Goal: Information Seeking & Learning: Compare options

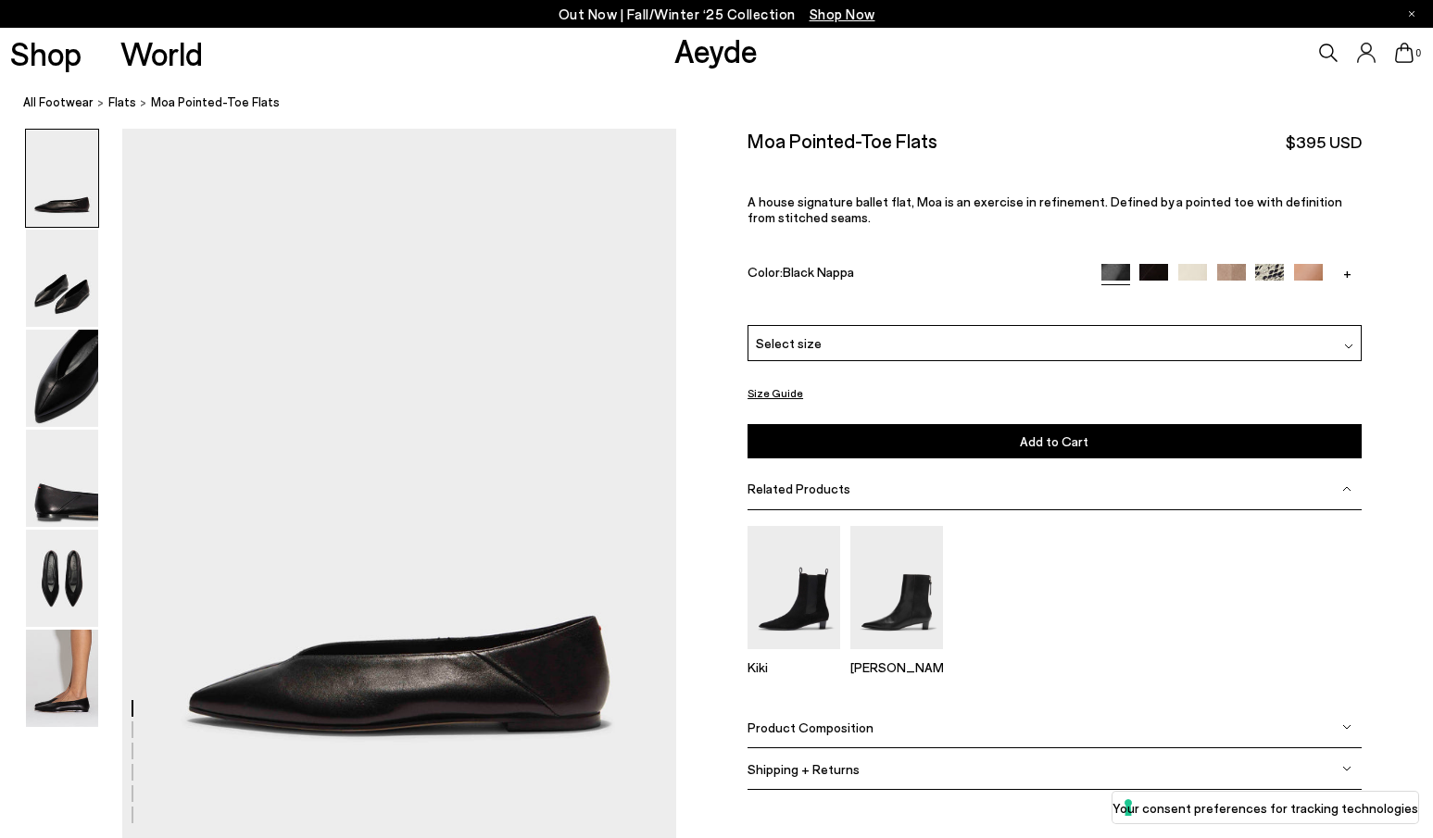
click at [114, 104] on span "flats" at bounding box center [122, 101] width 28 height 15
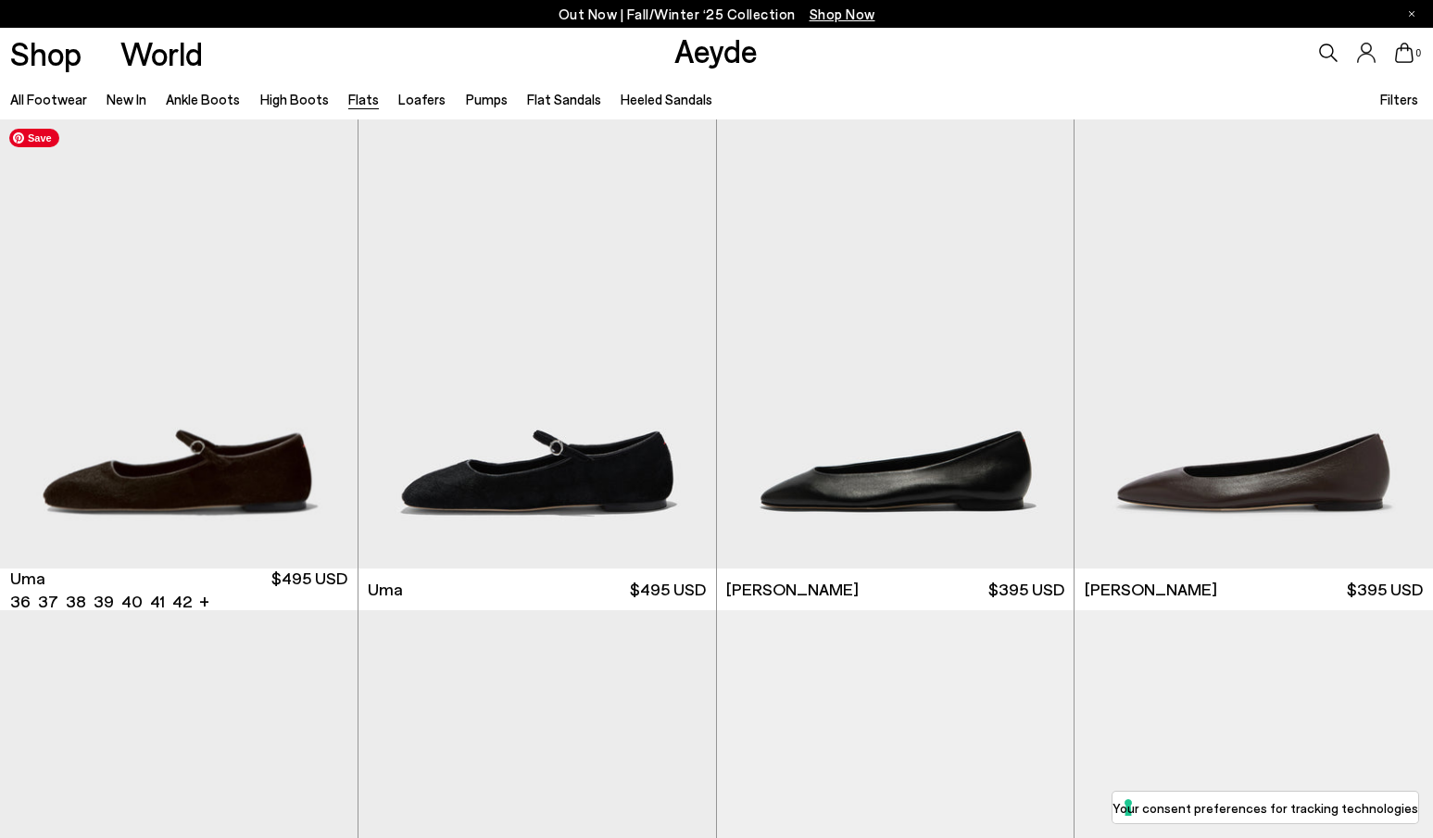
click at [333, 458] on img "1 / 6" at bounding box center [179, 343] width 358 height 449
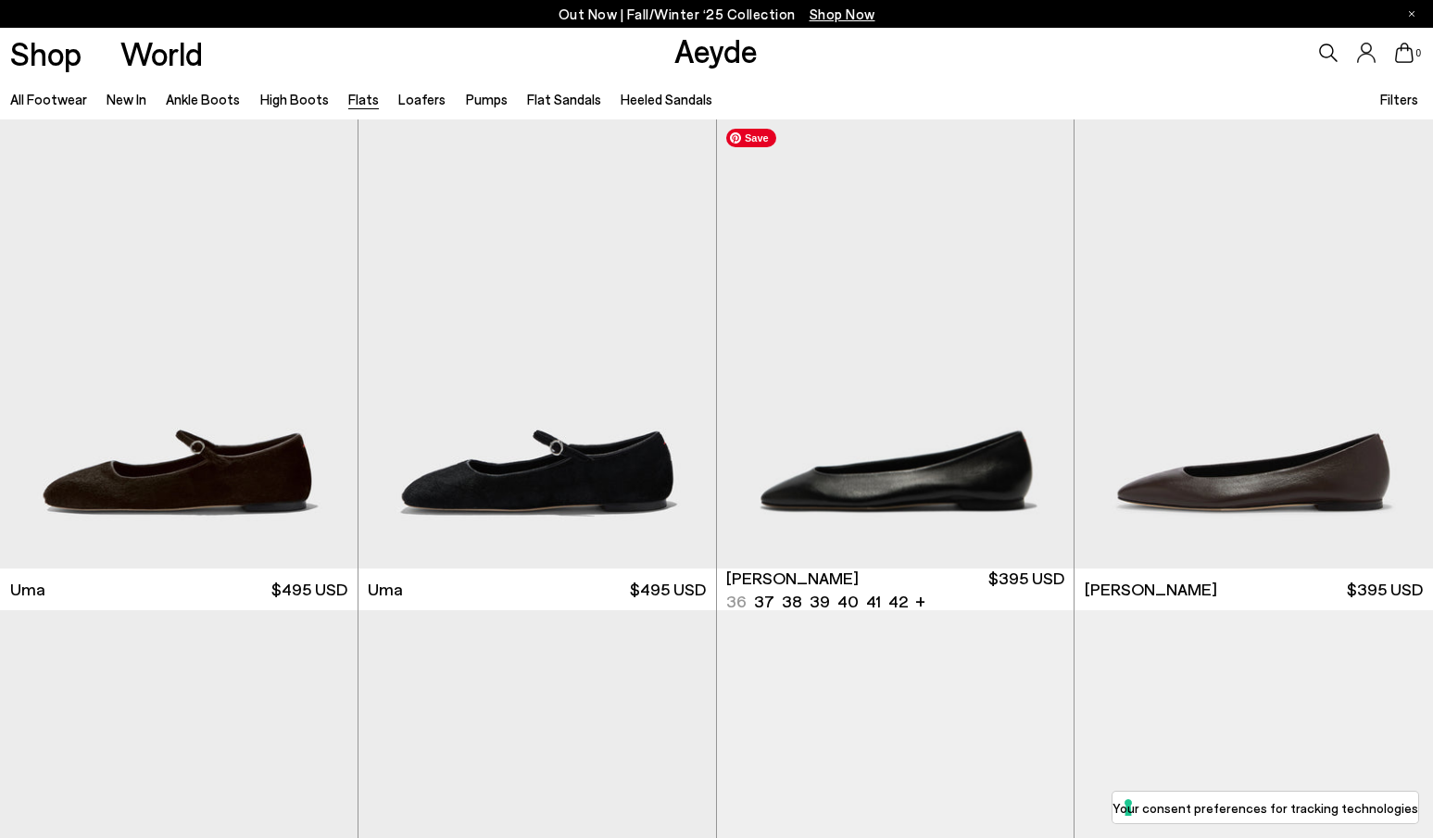
click at [891, 453] on img "1 / 6" at bounding box center [896, 343] width 358 height 449
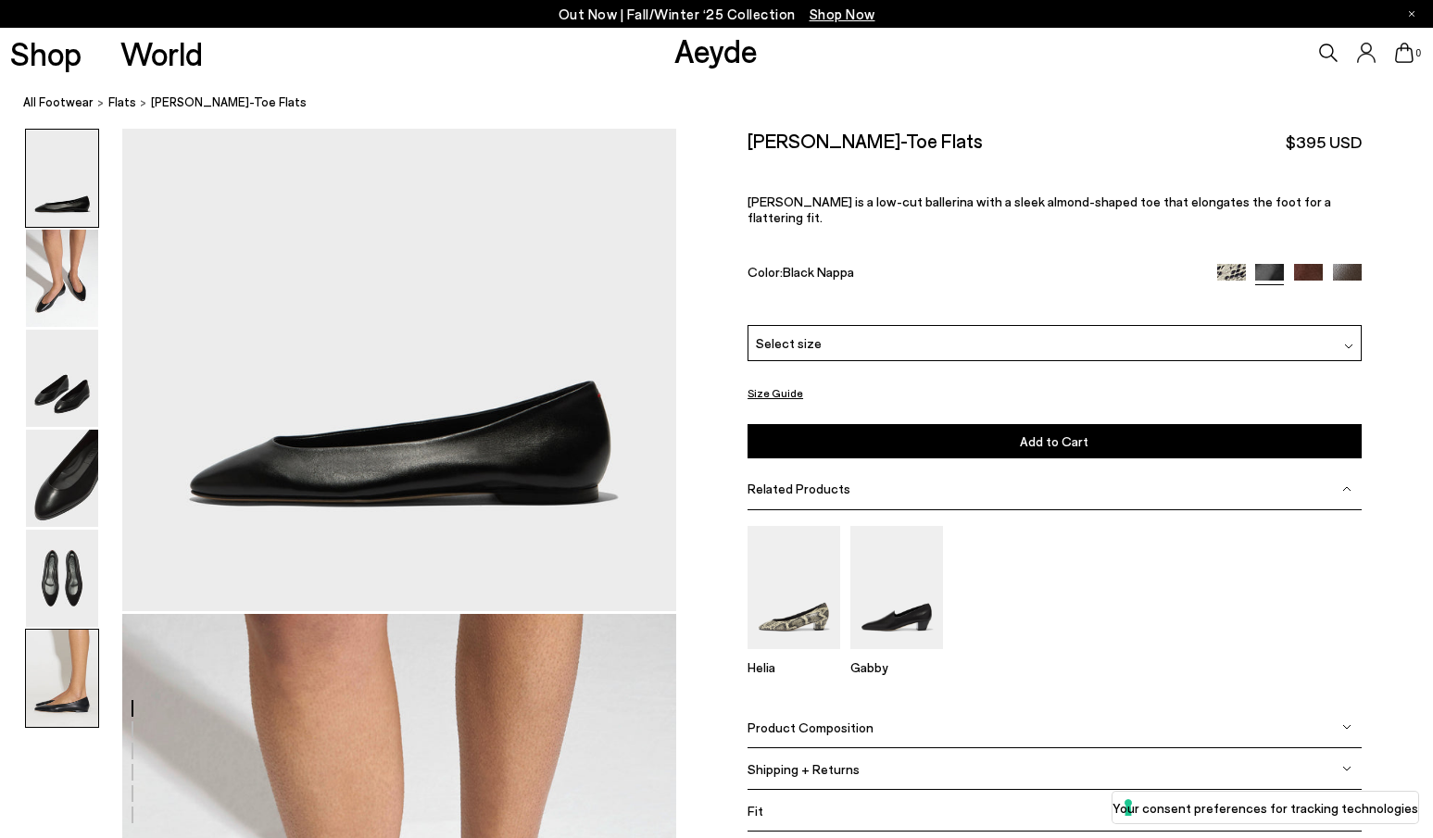
click at [70, 675] on img at bounding box center [62, 678] width 72 height 97
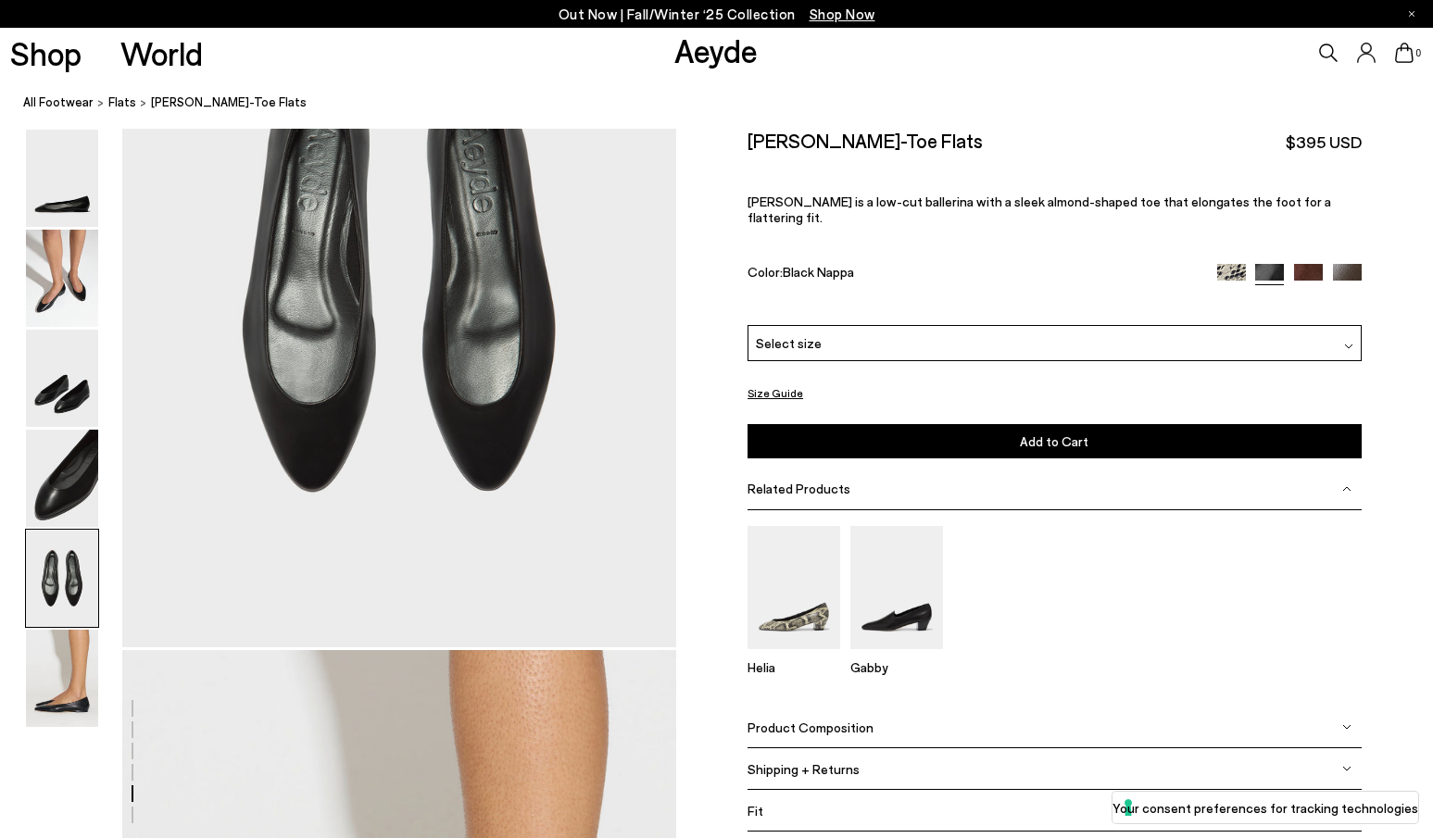
click at [51, 581] on img at bounding box center [62, 578] width 72 height 97
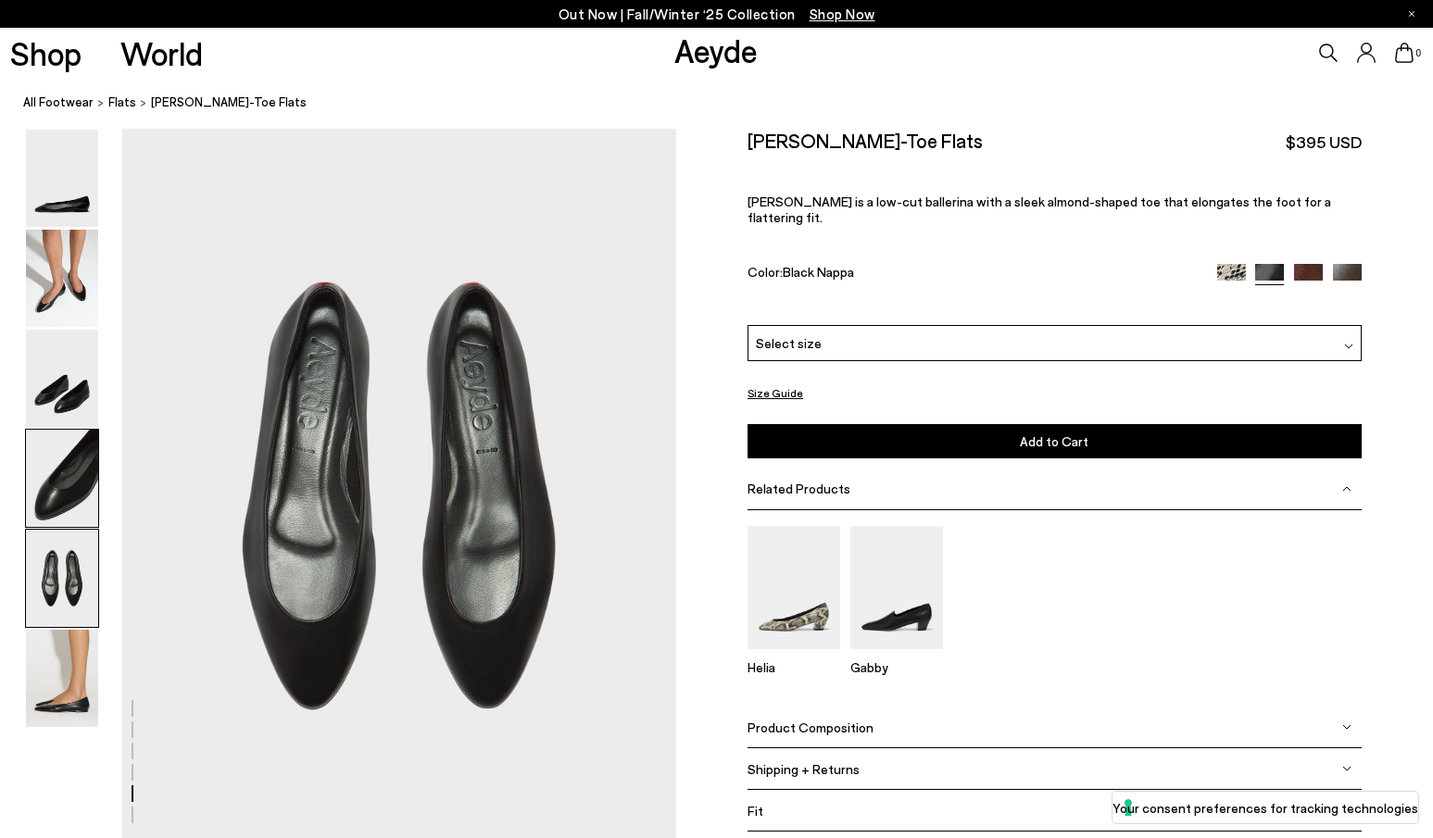
click at [54, 493] on img at bounding box center [62, 478] width 72 height 97
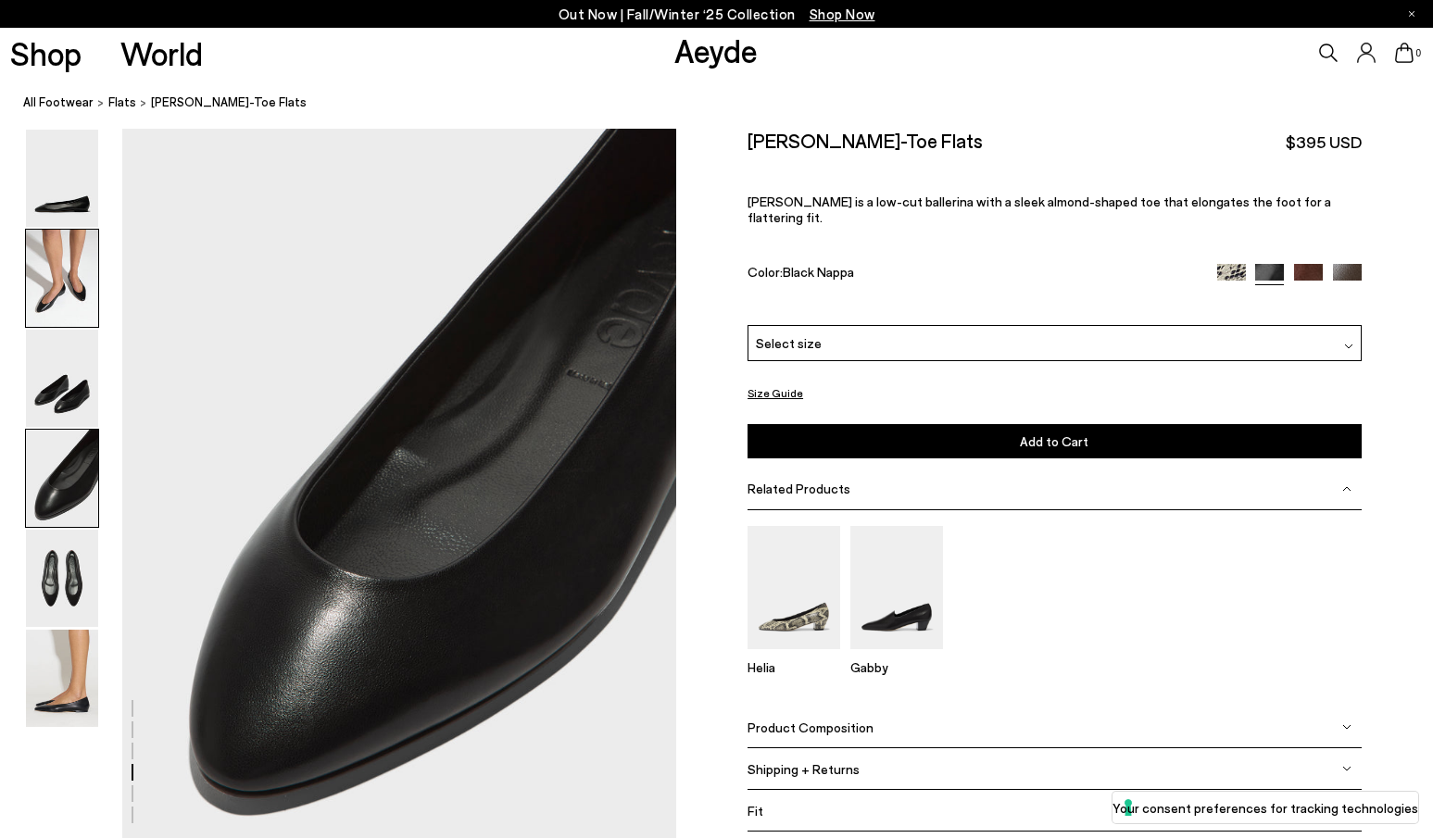
click at [66, 282] on img at bounding box center [62, 278] width 72 height 97
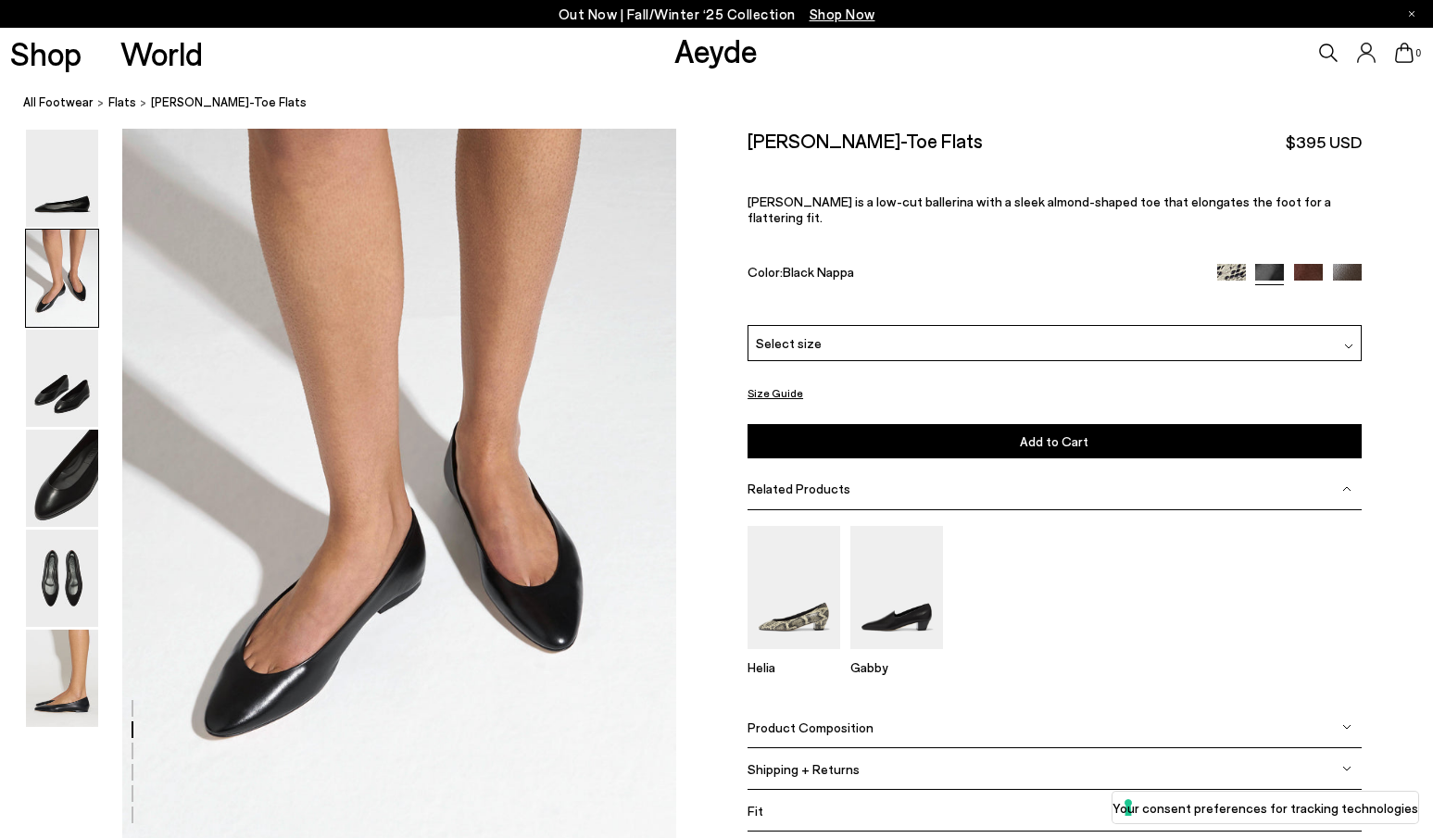
scroll to position [714, 0]
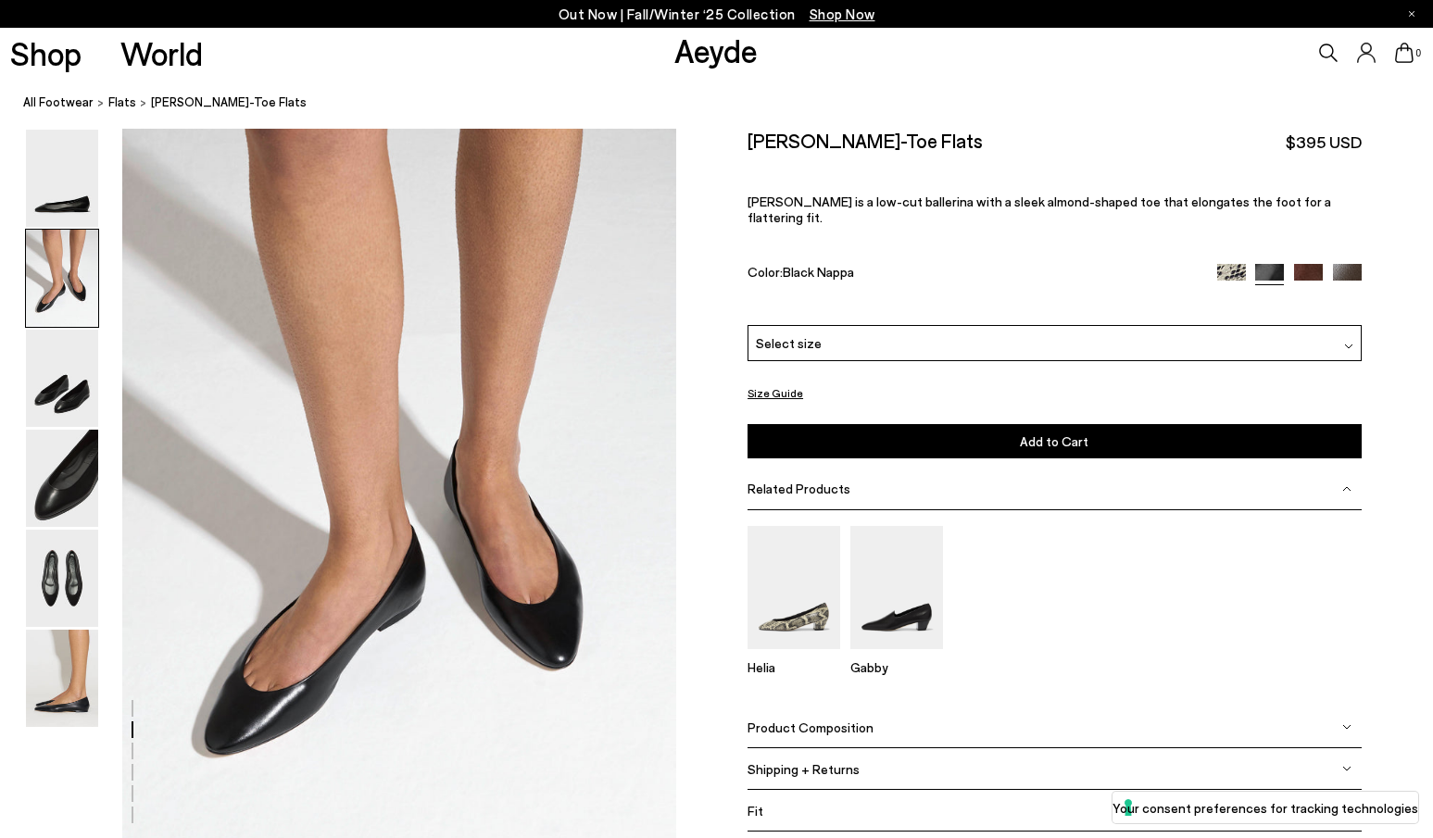
click at [1303, 264] on img at bounding box center [1308, 278] width 29 height 29
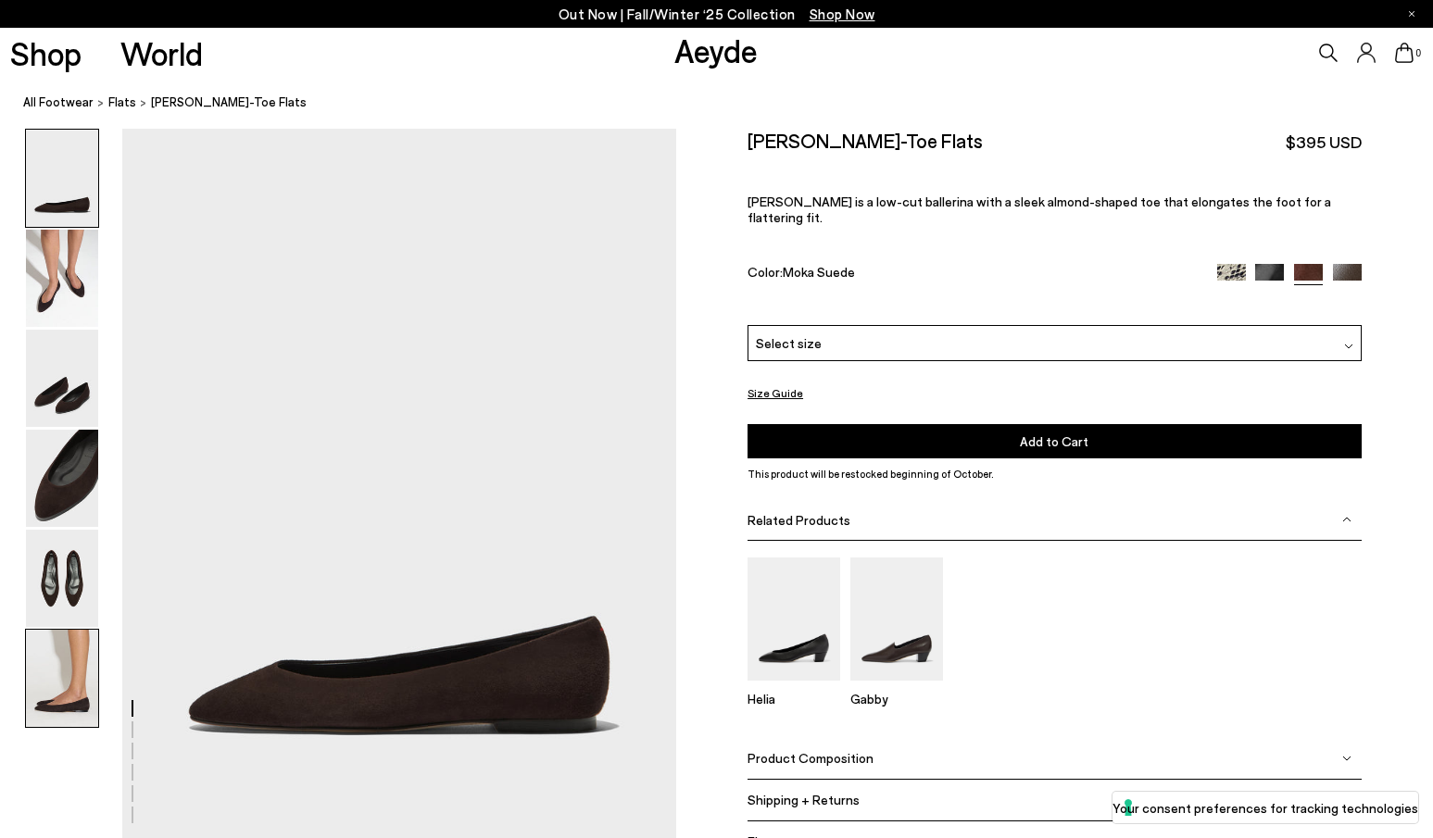
click at [49, 650] on img at bounding box center [62, 678] width 72 height 97
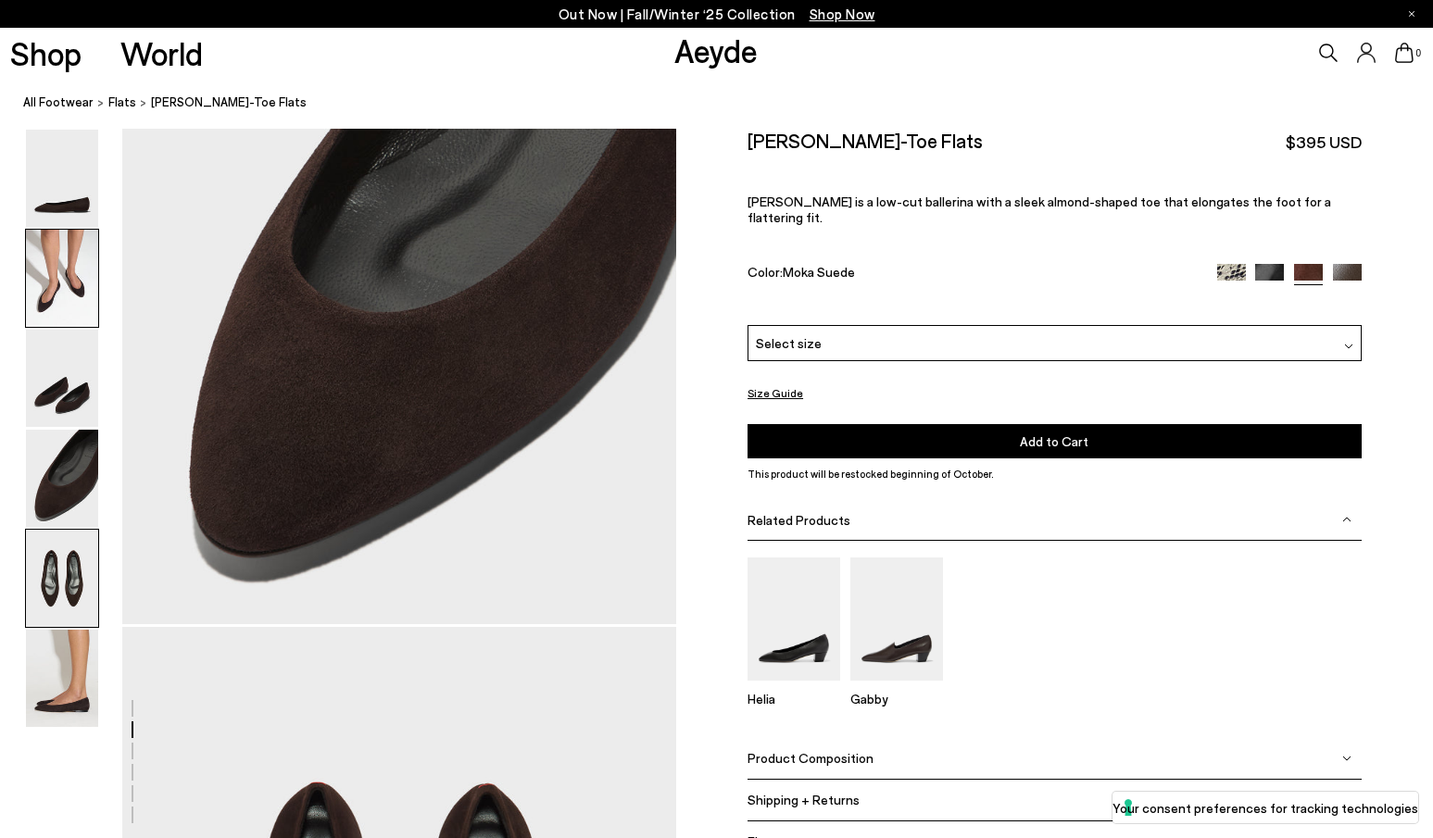
click at [55, 582] on img at bounding box center [62, 578] width 72 height 97
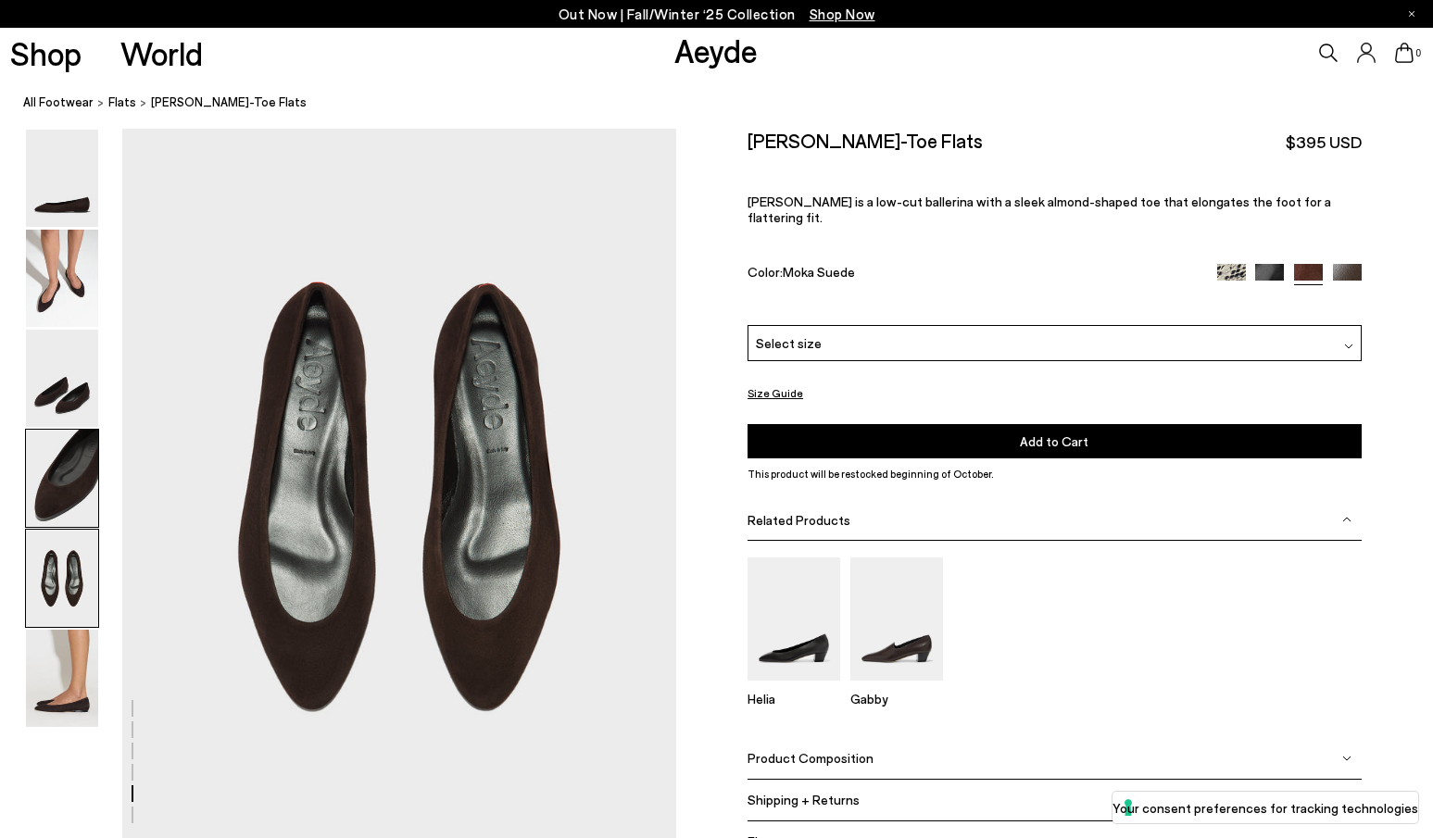
click at [33, 466] on img at bounding box center [62, 478] width 72 height 97
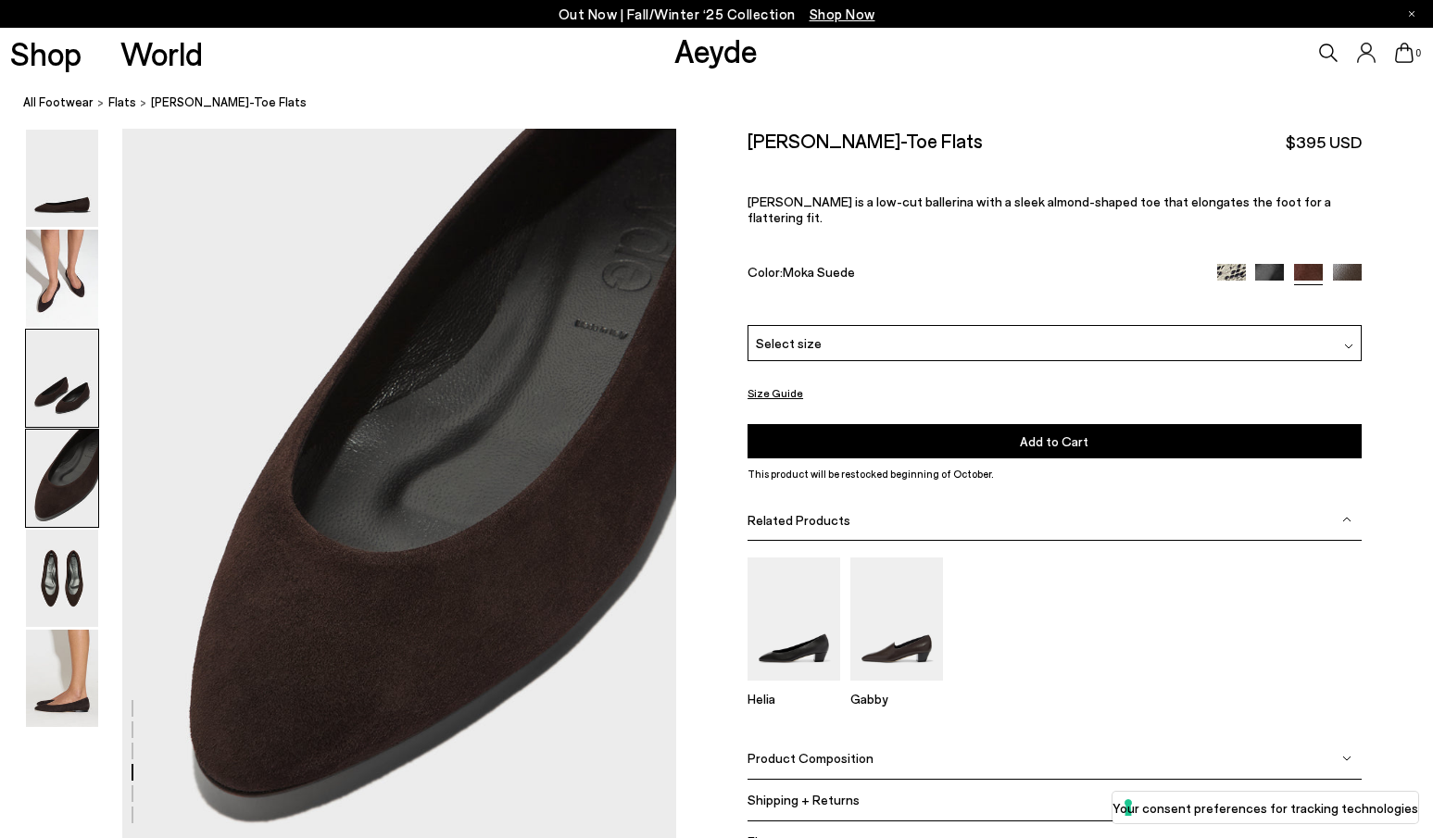
click at [56, 394] on img at bounding box center [62, 378] width 72 height 97
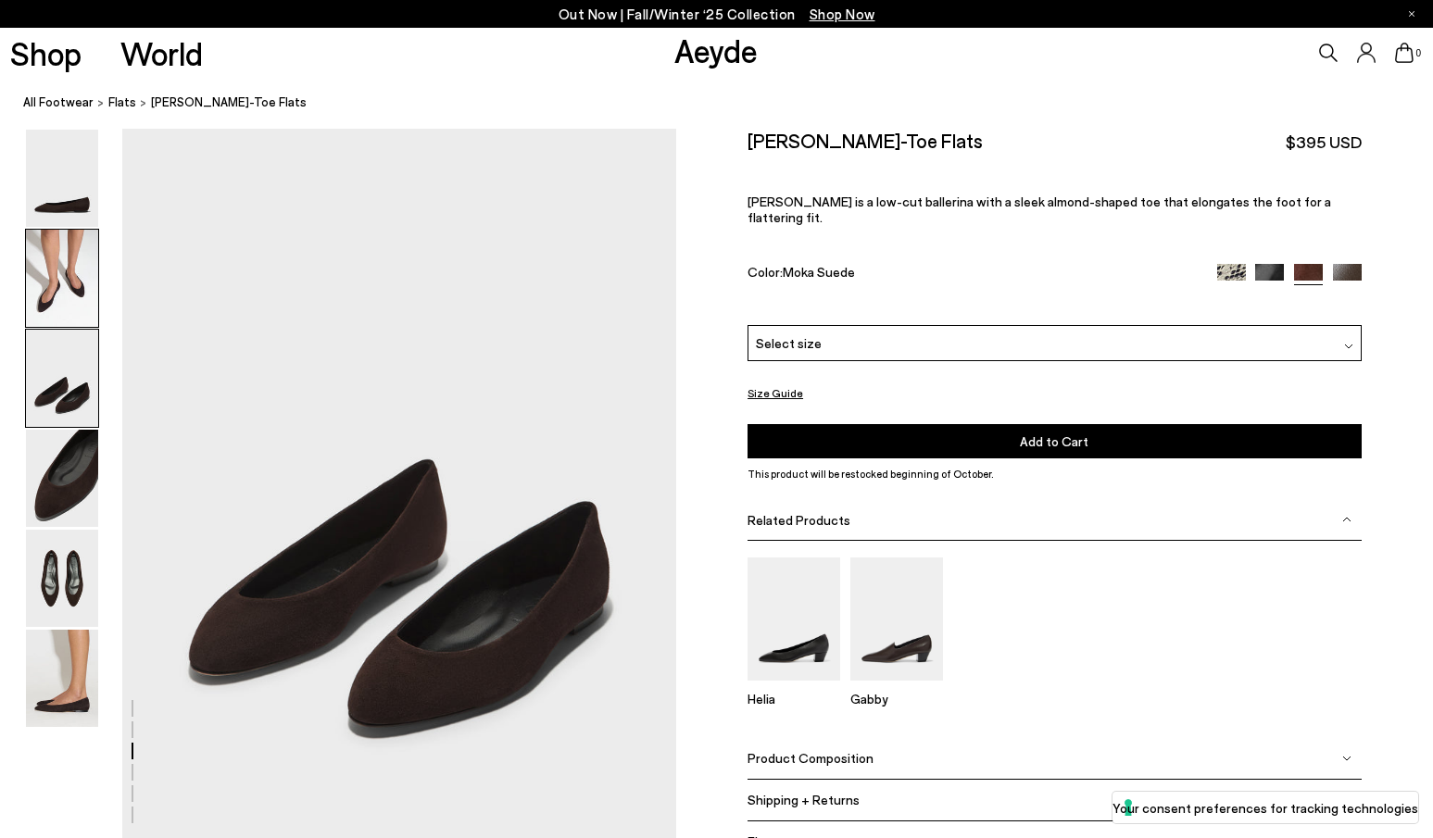
click at [65, 287] on img at bounding box center [62, 278] width 72 height 97
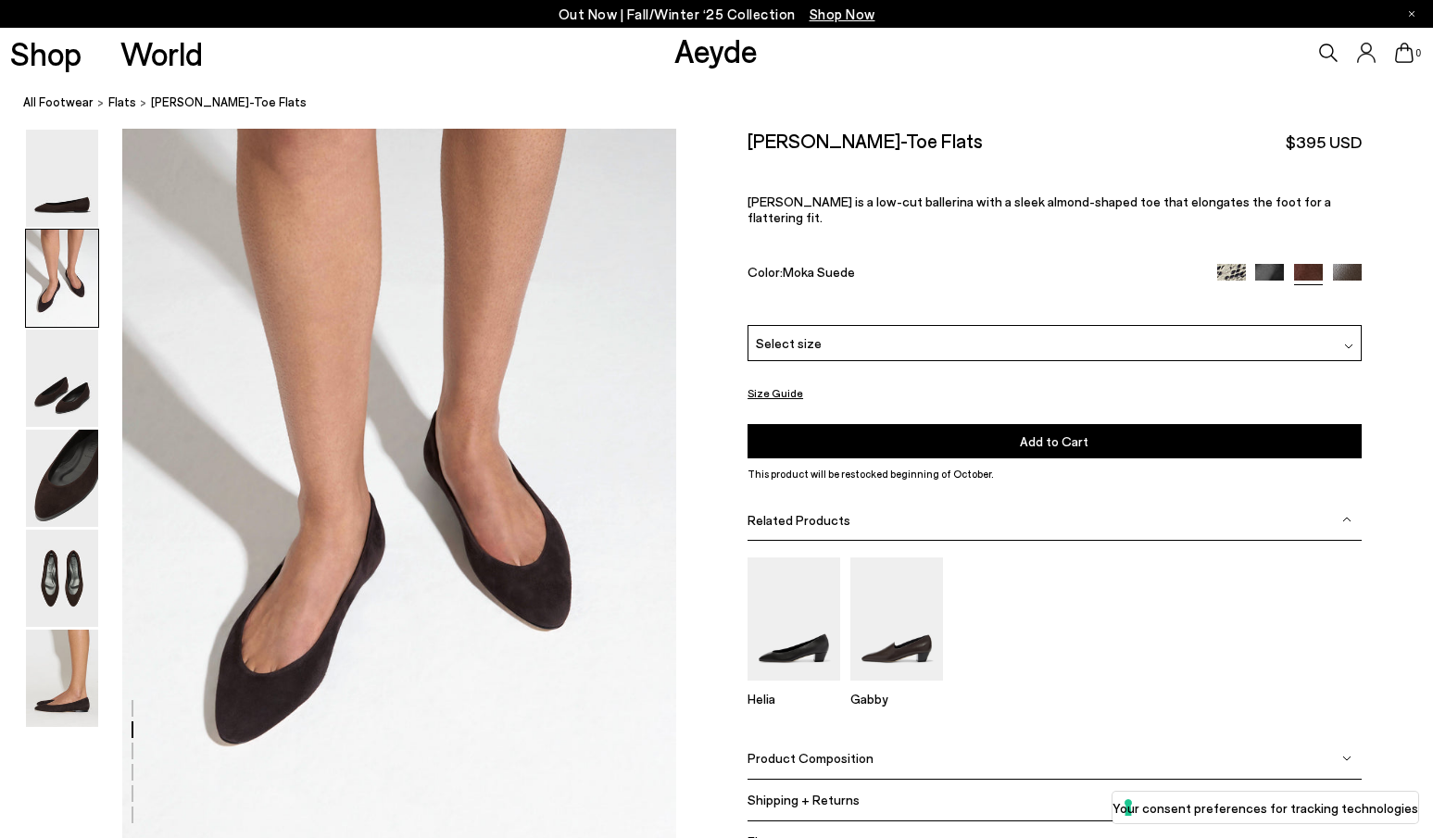
scroll to position [714, 0]
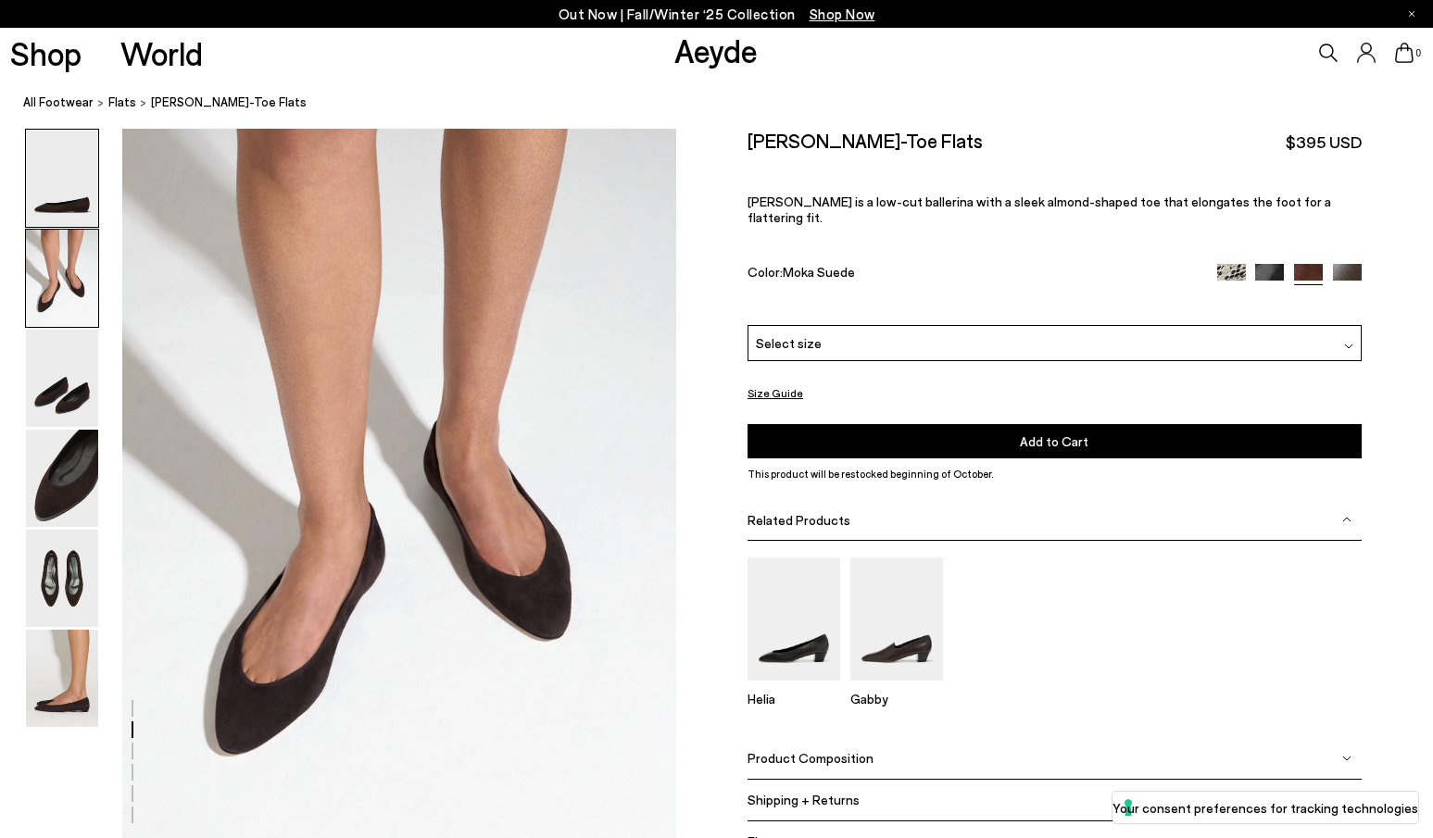
click at [65, 204] on img at bounding box center [62, 178] width 72 height 97
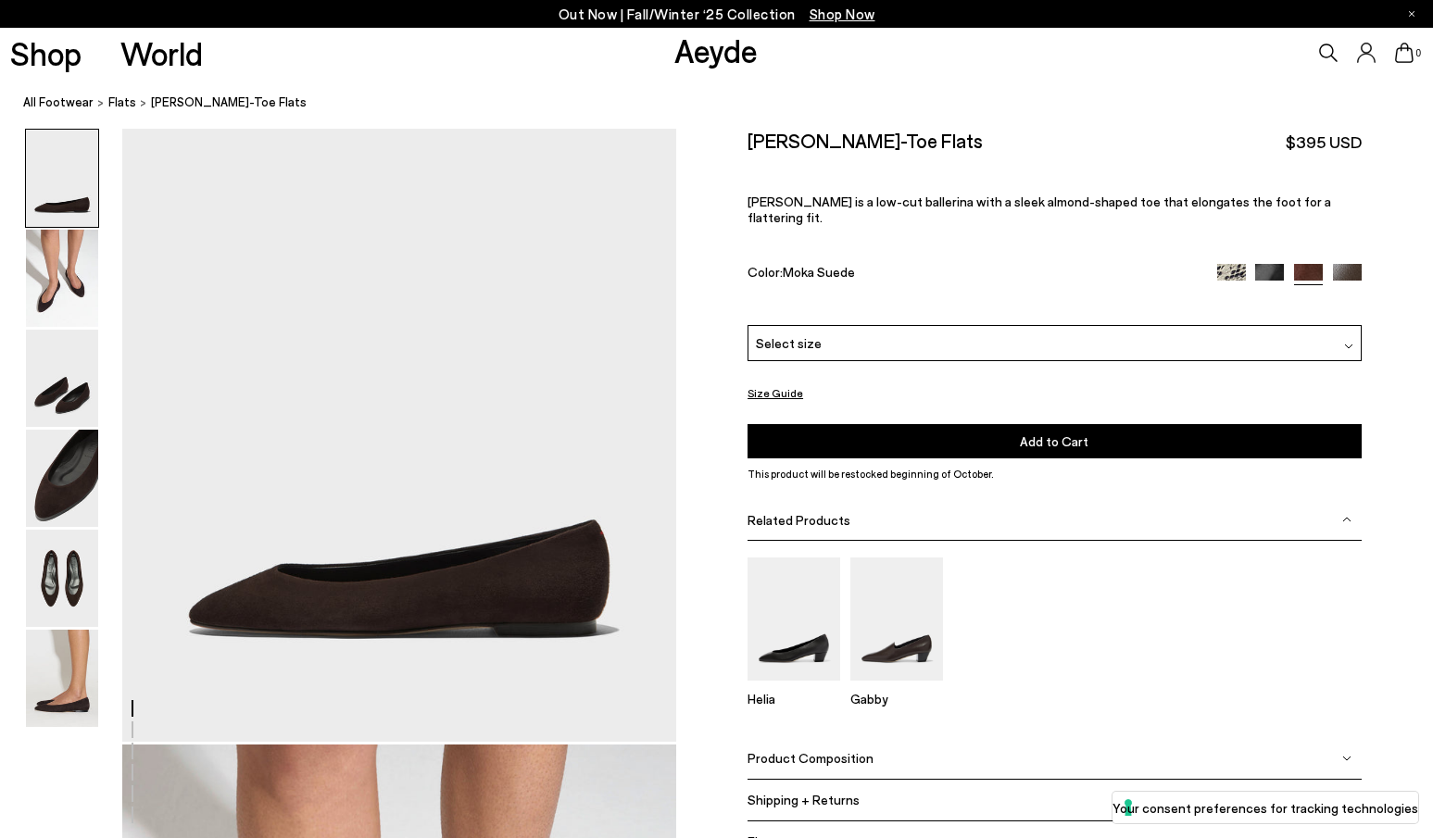
scroll to position [0, 0]
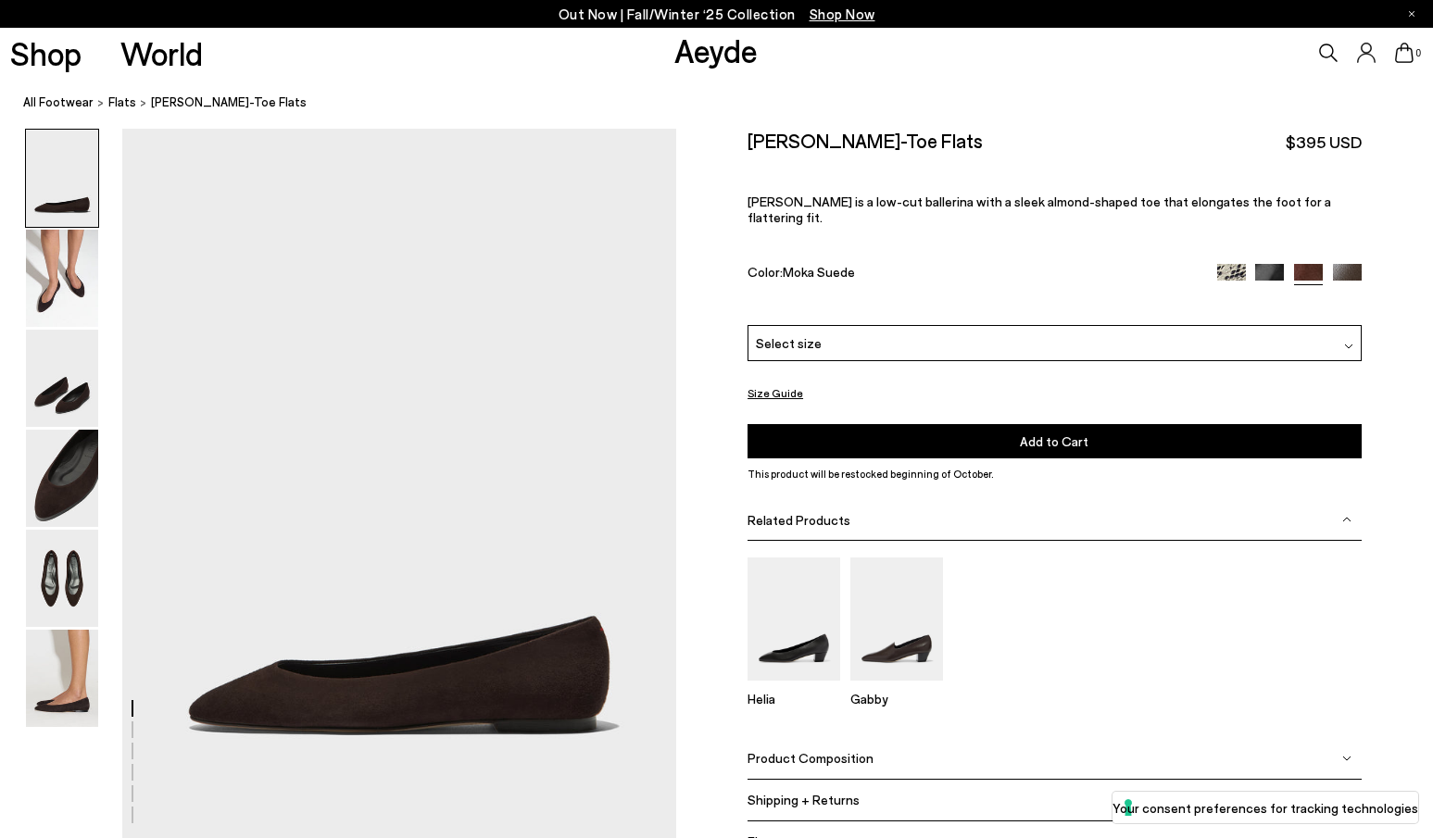
click at [1239, 264] on img at bounding box center [1231, 278] width 29 height 29
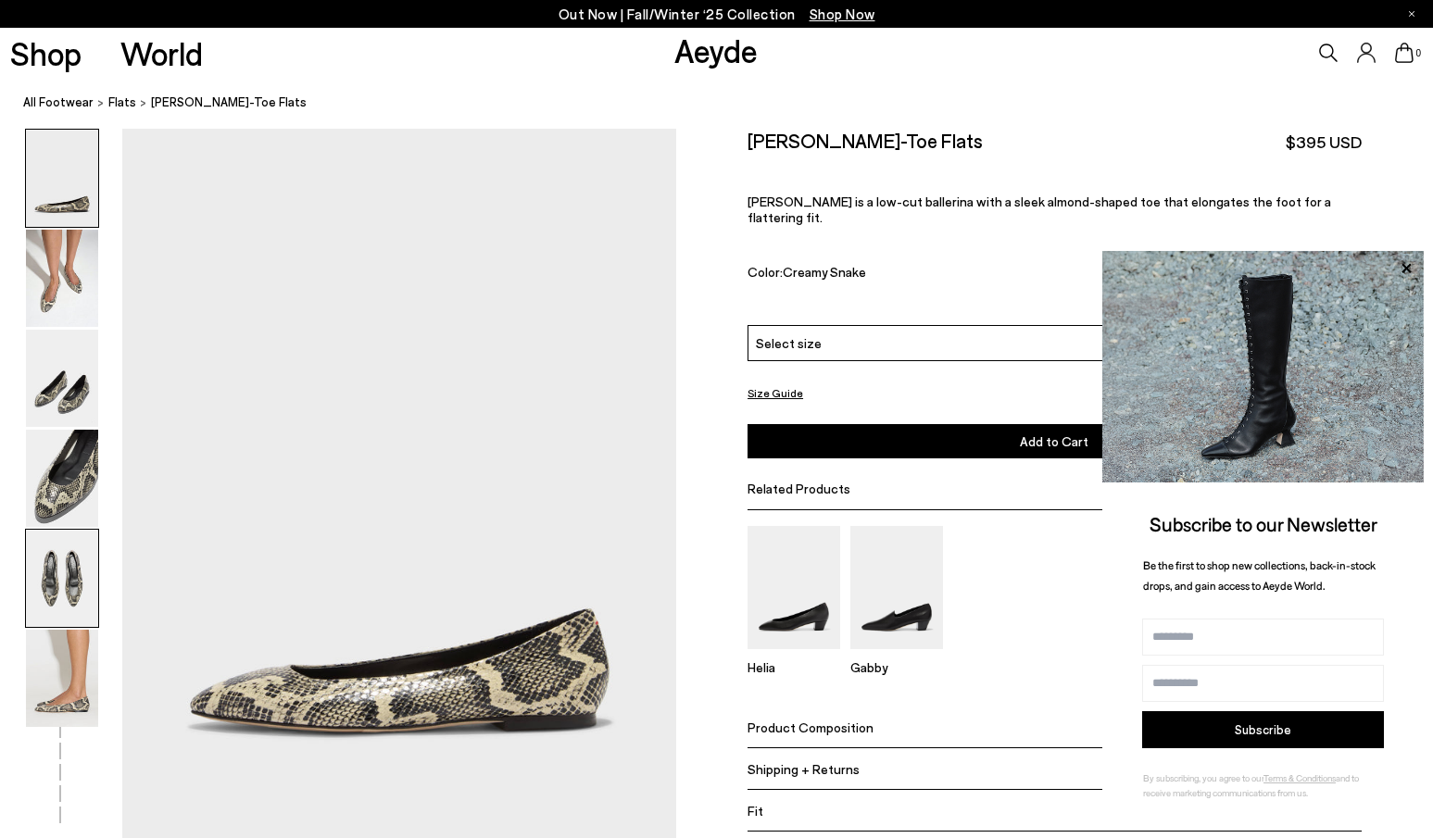
click at [57, 580] on img at bounding box center [62, 578] width 72 height 97
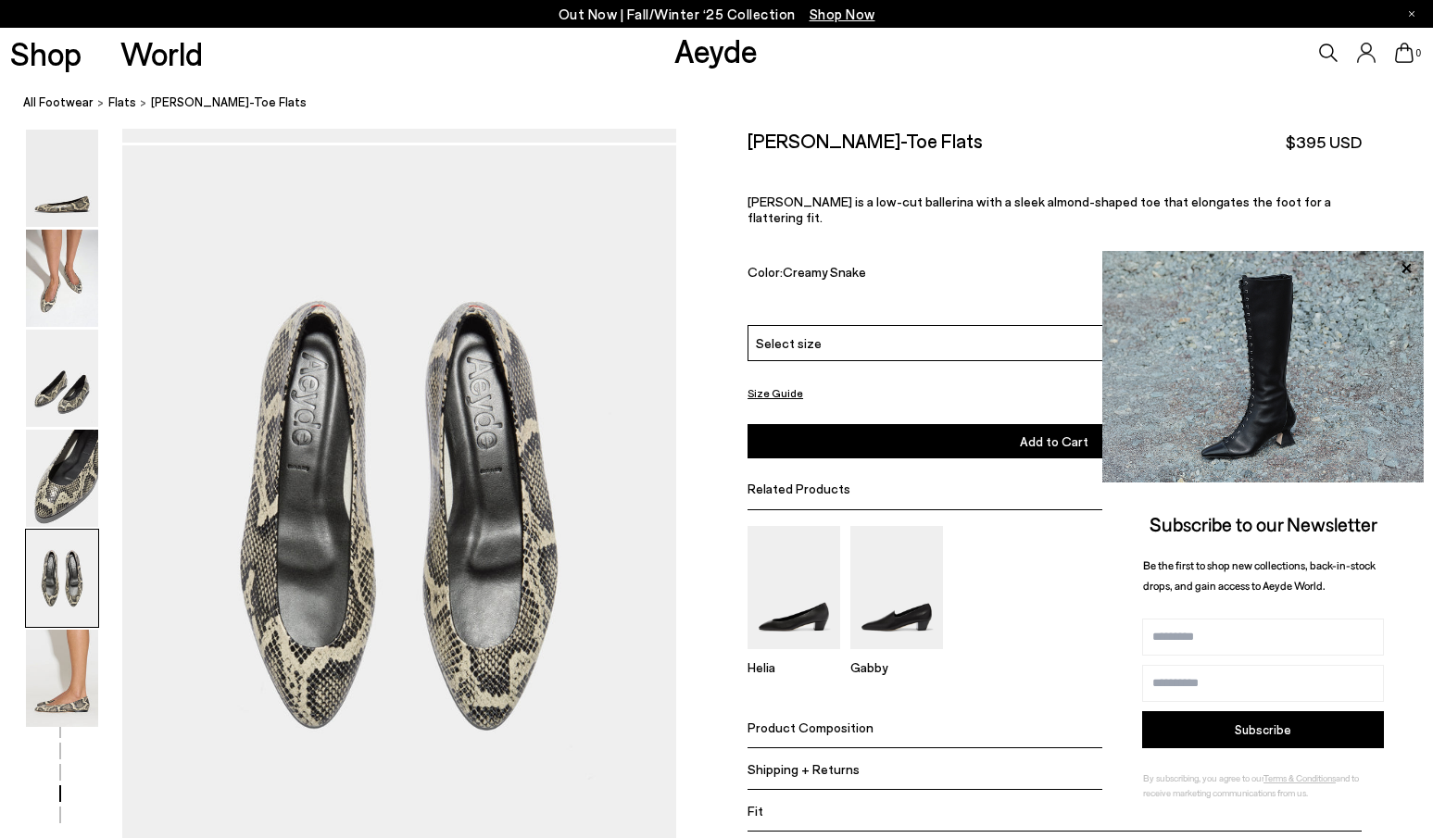
scroll to position [2937, 0]
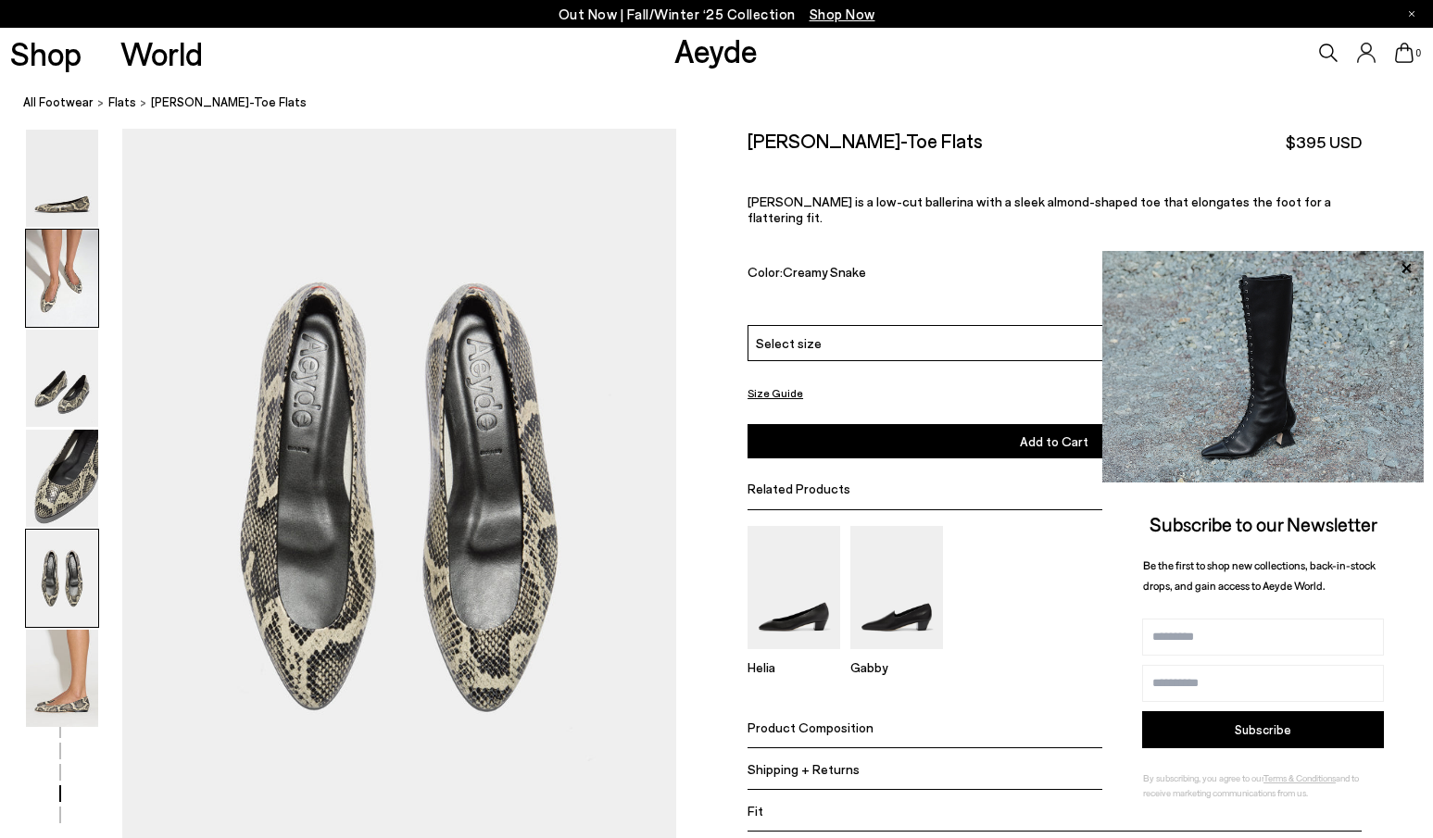
click at [66, 292] on img at bounding box center [62, 278] width 72 height 97
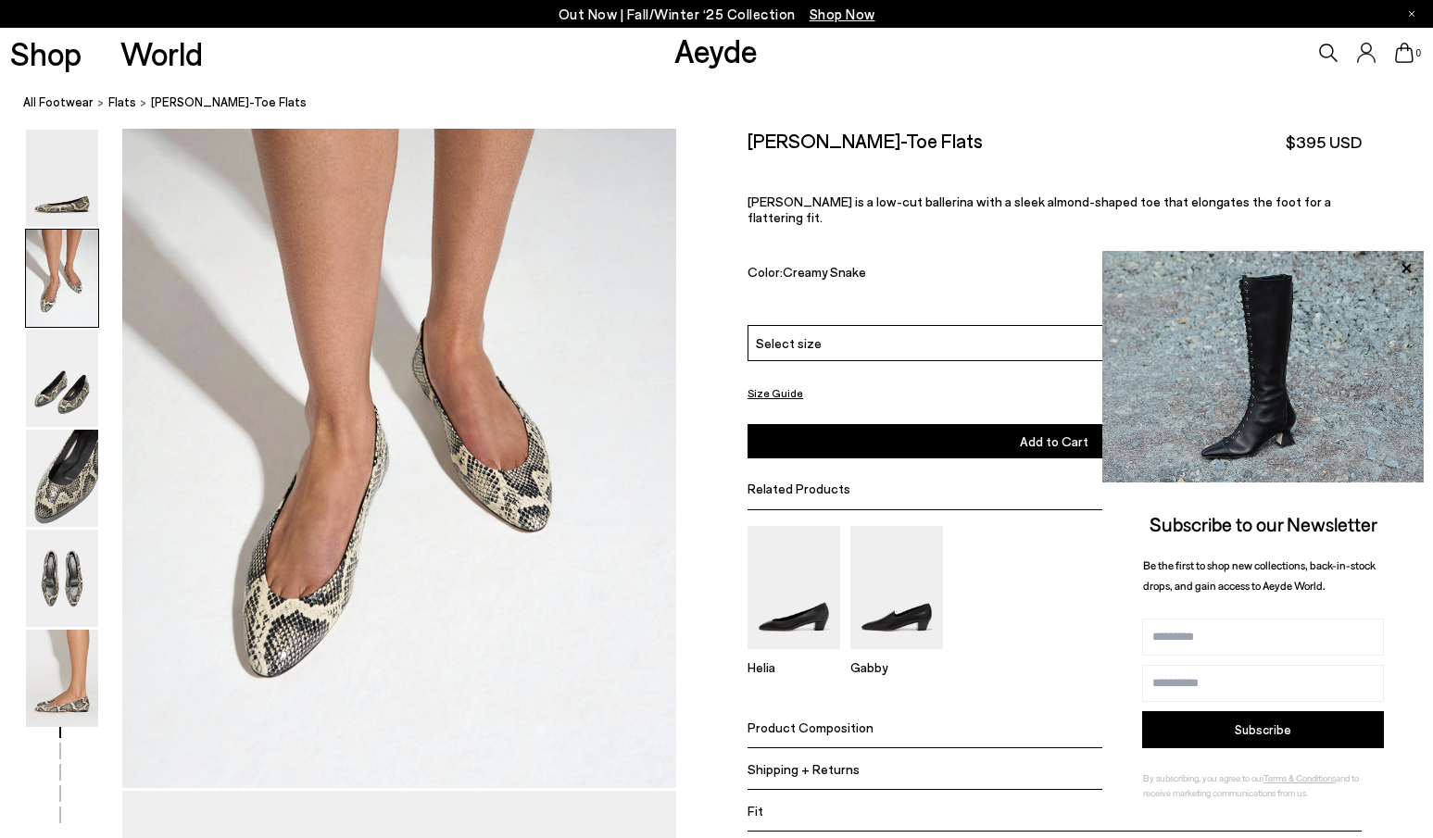
scroll to position [714, 0]
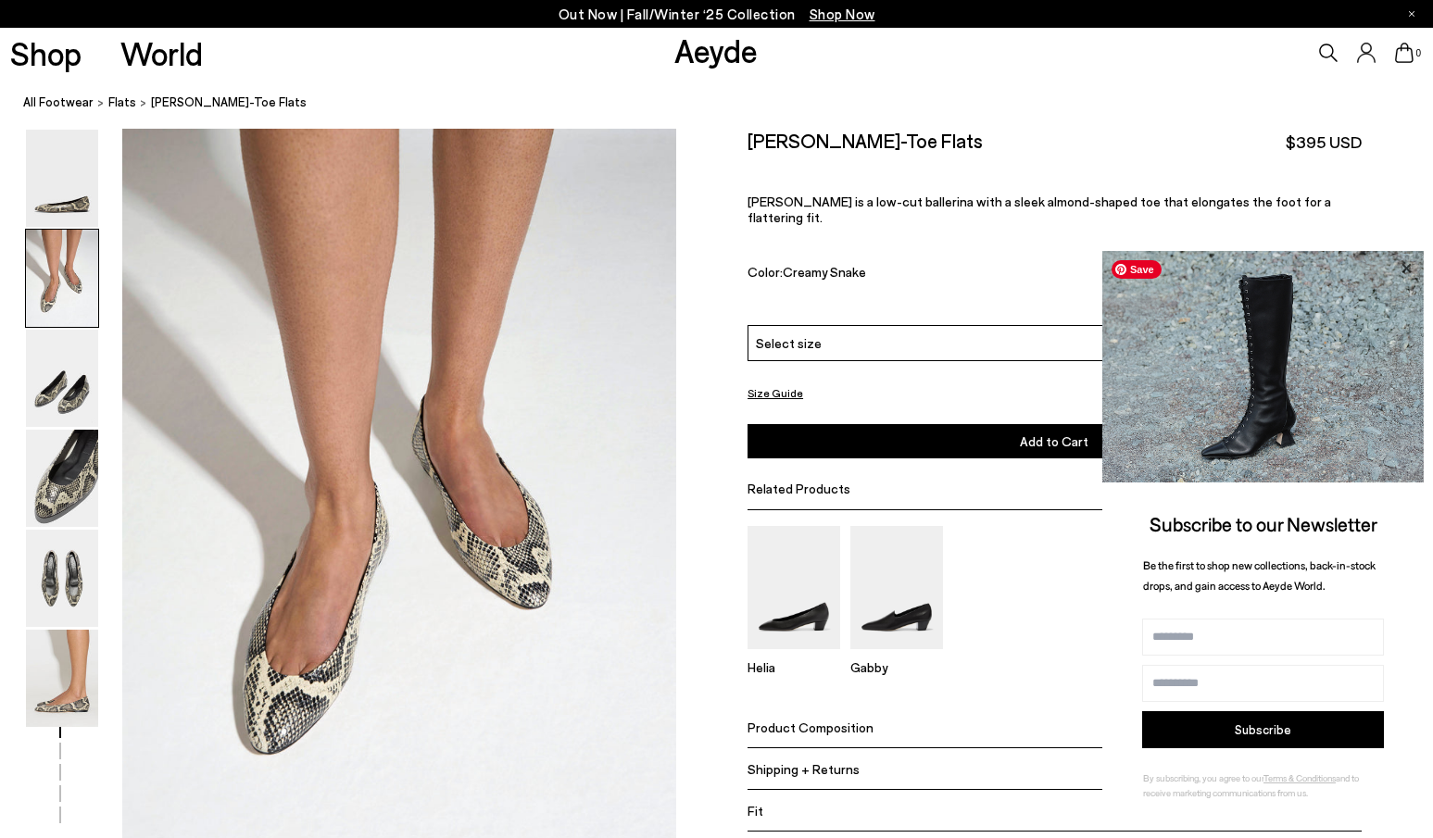
click at [1401, 272] on icon at bounding box center [1406, 269] width 24 height 24
click at [1405, 258] on icon at bounding box center [1406, 269] width 24 height 24
